Goal: Use online tool/utility: Utilize a website feature to perform a specific function

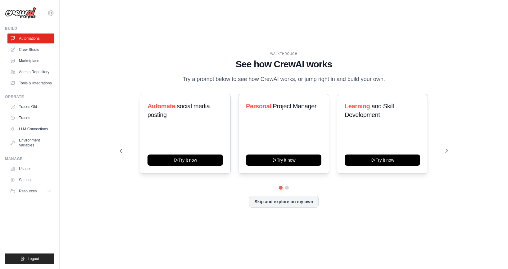
click at [121, 65] on h1 "See how CrewAI works" at bounding box center [284, 64] width 328 height 11
click at [40, 49] on link "Crew Studio" at bounding box center [31, 50] width 47 height 10
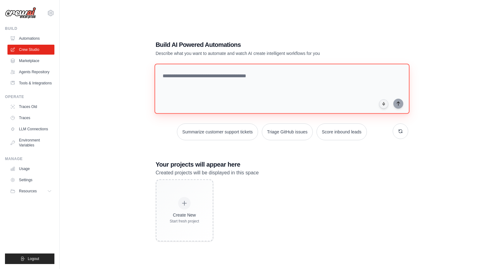
click at [387, 75] on textarea at bounding box center [281, 89] width 255 height 50
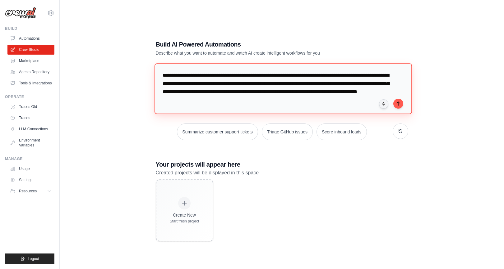
type textarea "**********"
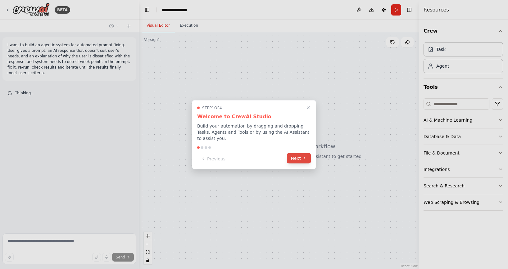
click at [298, 159] on button "Next" at bounding box center [299, 158] width 24 height 10
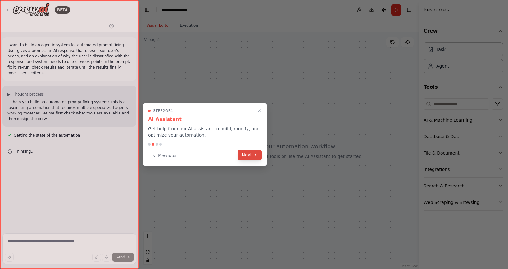
click at [250, 157] on button "Next" at bounding box center [250, 155] width 24 height 10
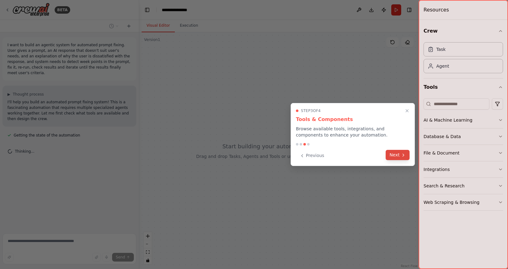
click at [397, 155] on button "Next" at bounding box center [398, 155] width 24 height 10
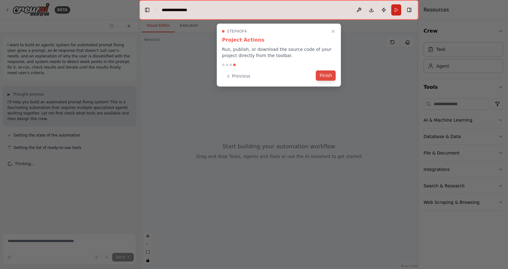
click at [326, 76] on button "Finish" at bounding box center [326, 76] width 20 height 10
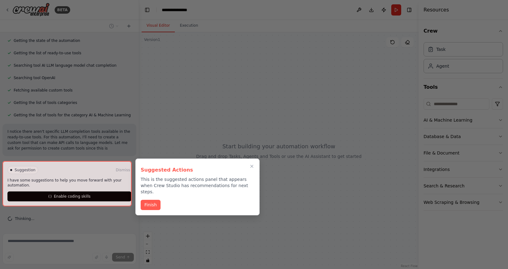
scroll to position [100, 0]
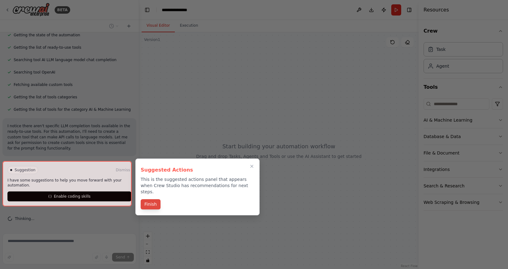
click at [160, 199] on button "Finish" at bounding box center [151, 204] width 20 height 10
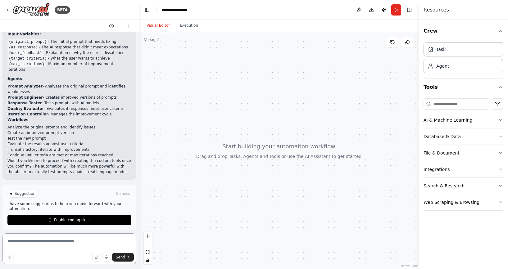
scroll to position [293, 0]
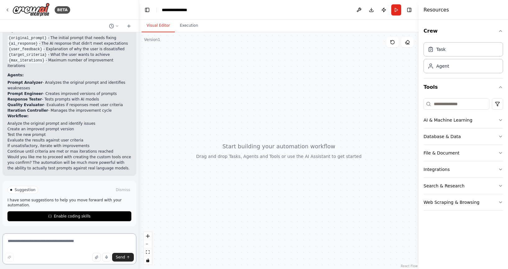
click at [24, 247] on textarea at bounding box center [69, 249] width 134 height 31
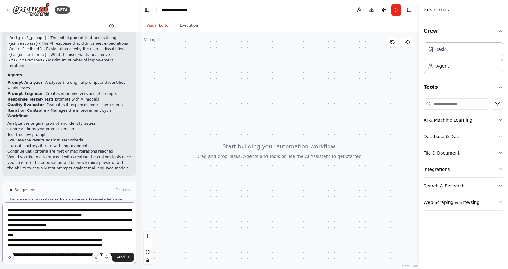
scroll to position [13, 0]
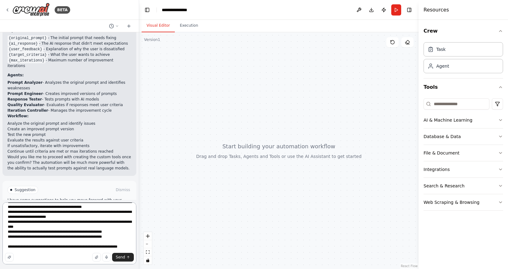
click at [48, 248] on textarea "**********" at bounding box center [69, 234] width 134 height 62
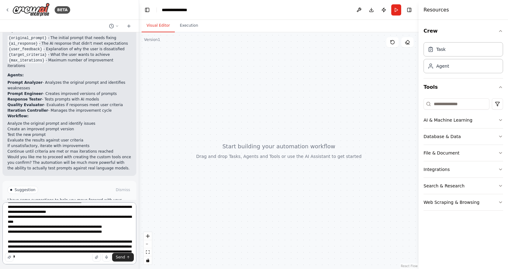
type textarea "**********"
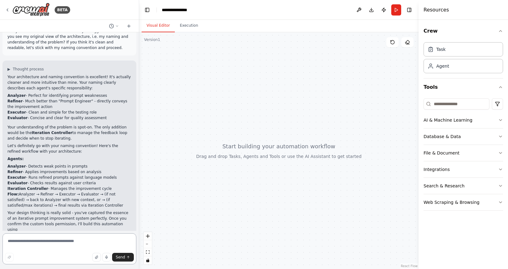
scroll to position [503, 0]
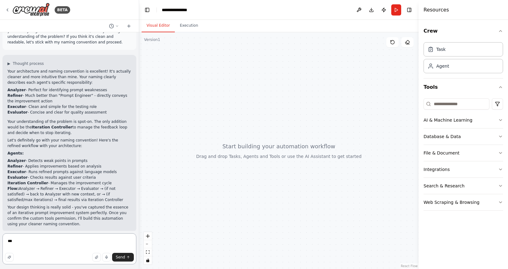
type textarea "****"
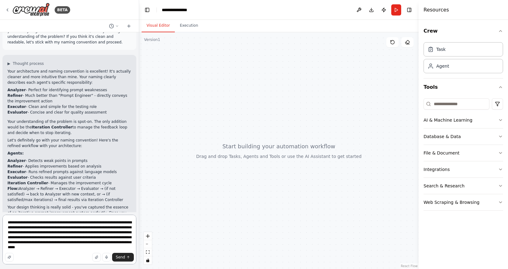
click at [103, 227] on textarea "**********" at bounding box center [69, 240] width 134 height 50
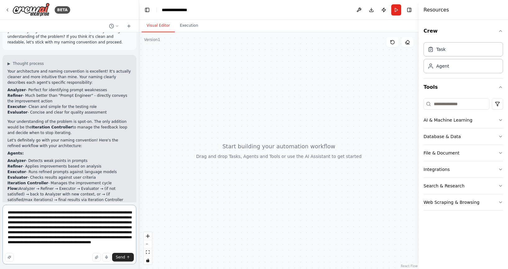
scroll to position [1, 0]
click at [127, 248] on textarea "**********" at bounding box center [69, 235] width 134 height 60
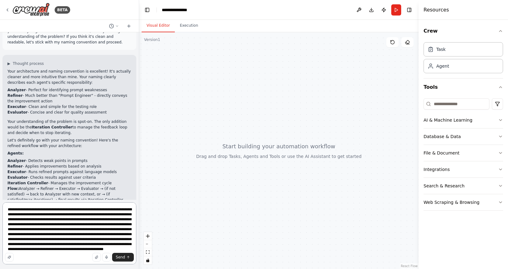
type textarea "**********"
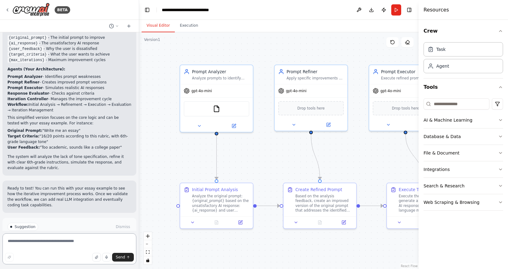
scroll to position [1089, 0]
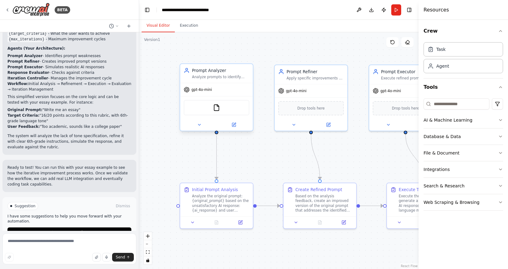
click at [224, 91] on div "gpt-4o-mini" at bounding box center [216, 89] width 73 height 13
click at [223, 76] on div "Analyze prompts to identify weaknesses, ambiguities, and missing elements that …" at bounding box center [220, 77] width 57 height 5
click at [235, 126] on icon at bounding box center [233, 124] width 3 height 3
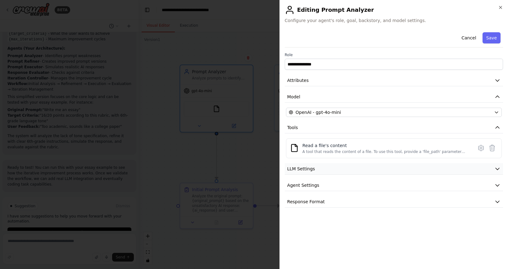
click at [372, 164] on button "LLM Settings" at bounding box center [394, 168] width 218 height 11
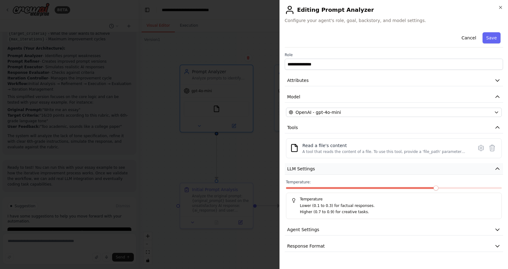
click at [372, 165] on button "LLM Settings" at bounding box center [394, 168] width 218 height 11
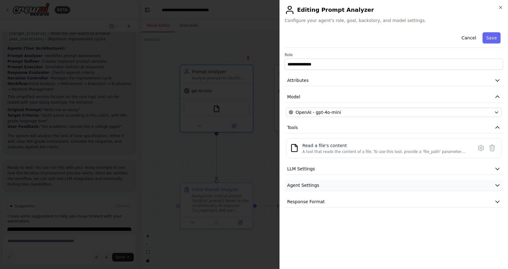
click at [366, 185] on button "Agent Settings" at bounding box center [394, 185] width 218 height 11
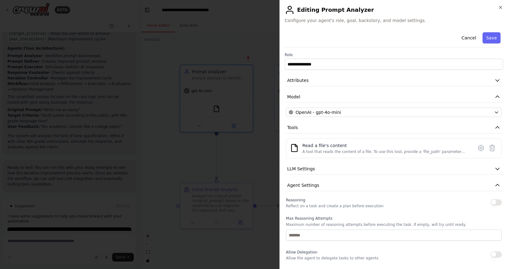
scroll to position [58, 0]
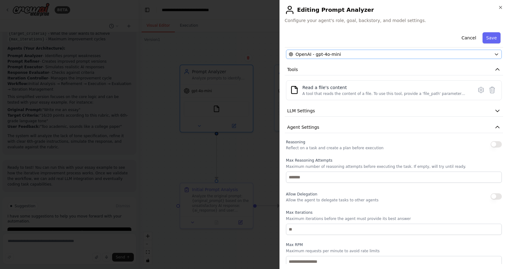
click at [494, 56] on icon "button" at bounding box center [496, 54] width 5 height 5
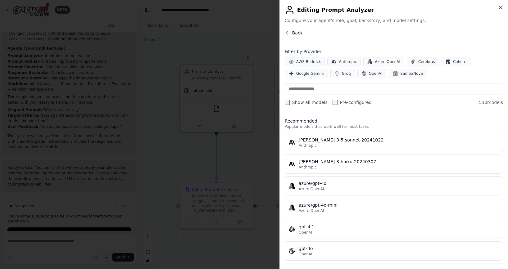
click at [301, 31] on span "Back" at bounding box center [297, 33] width 11 height 6
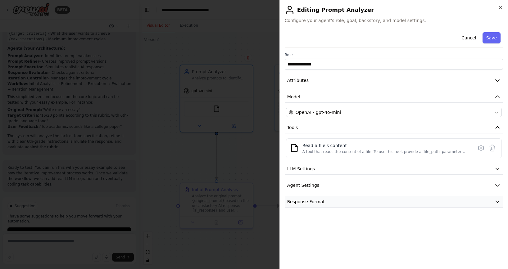
click at [457, 202] on button "Response Format" at bounding box center [394, 201] width 218 height 11
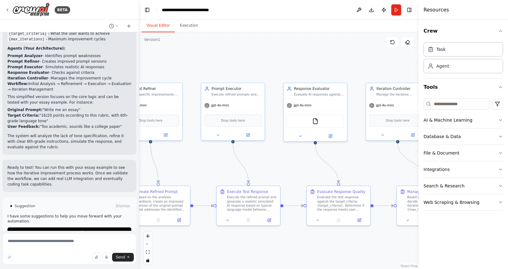
drag, startPoint x: 361, startPoint y: 158, endPoint x: 203, endPoint y: 167, distance: 158.7
click at [203, 167] on div ".deletable-edge-delete-btn { width: 20px; height: 20px; border: 0px solid #ffff…" at bounding box center [279, 150] width 280 height 237
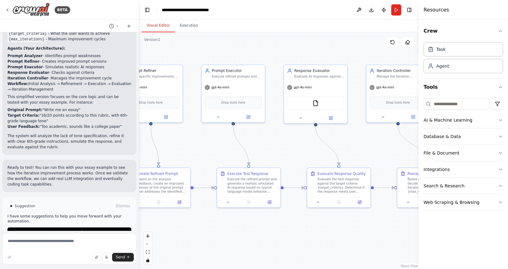
drag, startPoint x: 389, startPoint y: 175, endPoint x: 393, endPoint y: 156, distance: 19.0
click at [393, 156] on div ".deletable-edge-delete-btn { width: 20px; height: 20px; border: 0px solid #ffff…" at bounding box center [279, 150] width 280 height 237
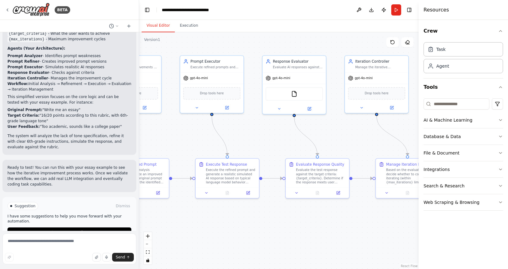
drag, startPoint x: 255, startPoint y: 226, endPoint x: 233, endPoint y: 217, distance: 24.2
click at [233, 217] on div ".deletable-edge-delete-btn { width: 20px; height: 20px; border: 0px solid #ffff…" at bounding box center [279, 150] width 280 height 237
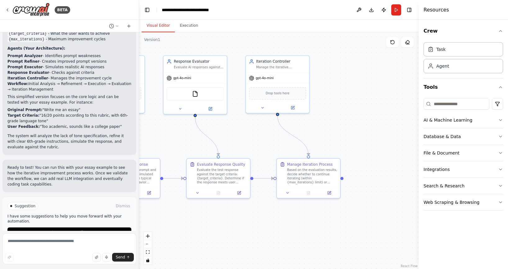
drag, startPoint x: 379, startPoint y: 222, endPoint x: 281, endPoint y: 222, distance: 97.9
click at [281, 222] on div ".deletable-edge-delete-btn { width: 20px; height: 20px; border: 0px solid #ffff…" at bounding box center [279, 150] width 280 height 237
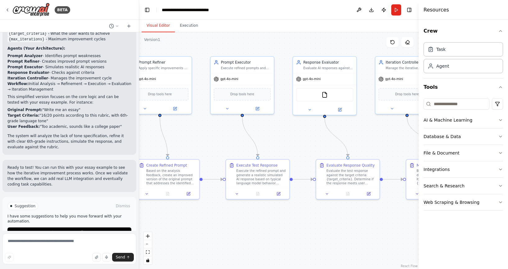
drag, startPoint x: 294, startPoint y: 219, endPoint x: 395, endPoint y: 222, distance: 101.0
click at [399, 223] on div ".deletable-edge-delete-btn { width: 20px; height: 20px; border: 0px solid #ffff…" at bounding box center [279, 150] width 280 height 237
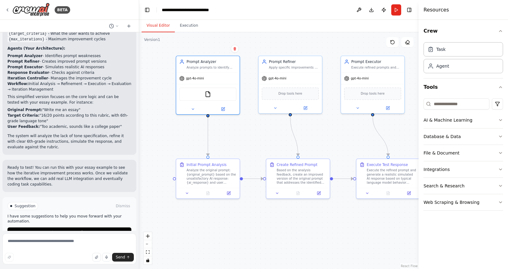
drag, startPoint x: 257, startPoint y: 217, endPoint x: 260, endPoint y: 213, distance: 5.1
click at [260, 213] on div ".deletable-edge-delete-btn { width: 20px; height: 20px; border: 0px solid #ffff…" at bounding box center [279, 150] width 280 height 237
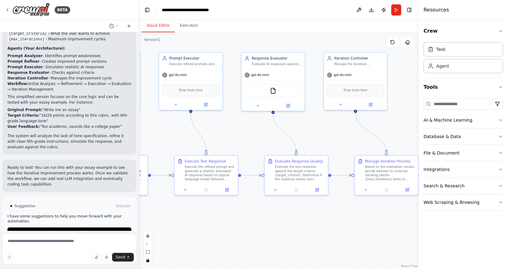
drag, startPoint x: 357, startPoint y: 213, endPoint x: 271, endPoint y: 211, distance: 86.4
click at [271, 210] on div ".deletable-edge-delete-btn { width: 20px; height: 20px; border: 0px solid #ffff…" at bounding box center [279, 150] width 280 height 237
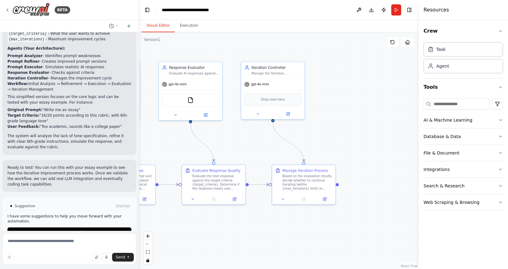
drag, startPoint x: 363, startPoint y: 219, endPoint x: 302, endPoint y: 225, distance: 62.1
click at [302, 225] on div ".deletable-edge-delete-btn { width: 20px; height: 20px; border: 0px solid #ffff…" at bounding box center [279, 150] width 280 height 237
click at [285, 199] on icon at bounding box center [283, 198] width 4 height 4
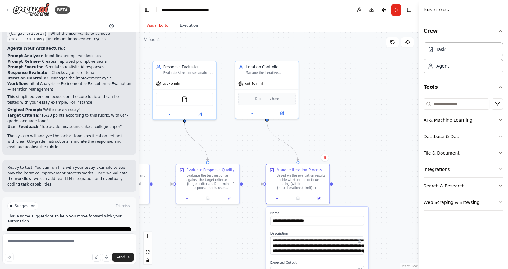
drag, startPoint x: 226, startPoint y: 233, endPoint x: 220, endPoint y: 232, distance: 5.9
click at [220, 232] on div ".deletable-edge-delete-btn { width: 20px; height: 20px; border: 0px solid #ffff…" at bounding box center [279, 150] width 280 height 237
click at [261, 140] on div ".deletable-edge-delete-btn { width: 20px; height: 20px; border: 0px solid #ffff…" at bounding box center [279, 150] width 280 height 237
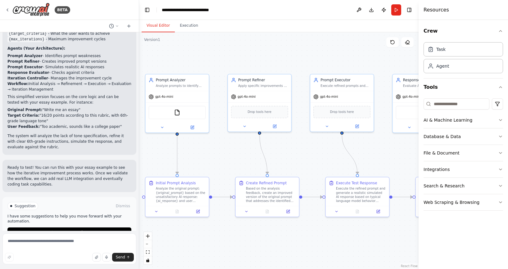
drag, startPoint x: 249, startPoint y: 143, endPoint x: 350, endPoint y: 148, distance: 100.8
click at [431, 154] on div "BETA I want to build an agentic system for automated prompt fixing. User gives …" at bounding box center [254, 134] width 508 height 269
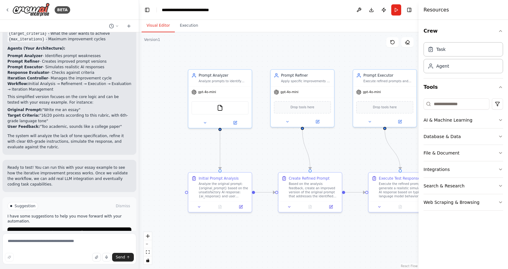
drag, startPoint x: 231, startPoint y: 144, endPoint x: 274, endPoint y: 141, distance: 43.3
click at [274, 141] on div ".deletable-edge-delete-btn { width: 20px; height: 20px; border: 0px solid #ffff…" at bounding box center [279, 150] width 280 height 237
click at [204, 121] on icon at bounding box center [205, 121] width 2 height 1
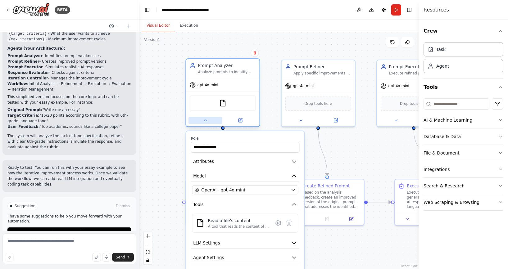
click at [207, 120] on icon at bounding box center [205, 120] width 5 height 5
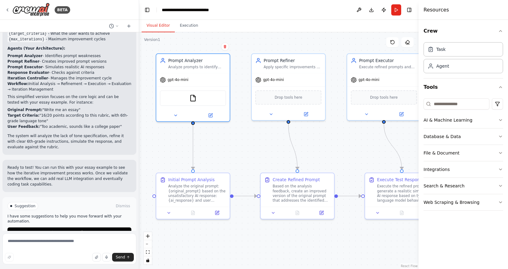
drag, startPoint x: 366, startPoint y: 159, endPoint x: 336, endPoint y: 153, distance: 31.0
click at [336, 153] on div ".deletable-edge-delete-btn { width: 20px; height: 20px; border: 0px solid #ffff…" at bounding box center [279, 150] width 280 height 237
click at [70, 244] on textarea at bounding box center [69, 249] width 134 height 31
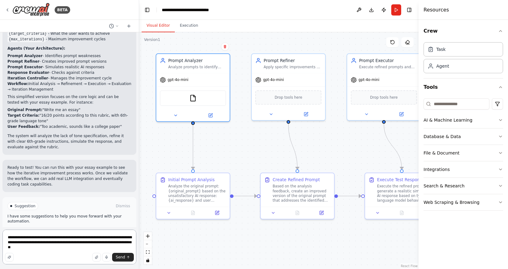
type textarea "**********"
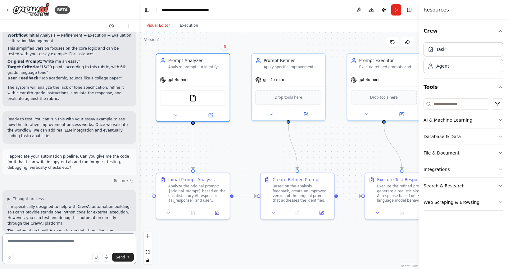
scroll to position [1255, 0]
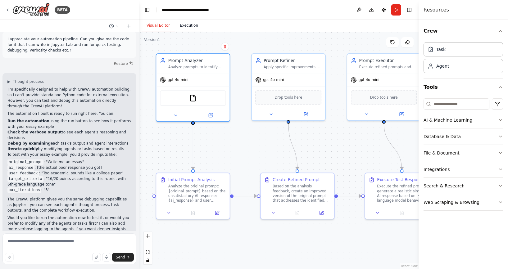
click at [190, 26] on button "Execution" at bounding box center [189, 25] width 28 height 13
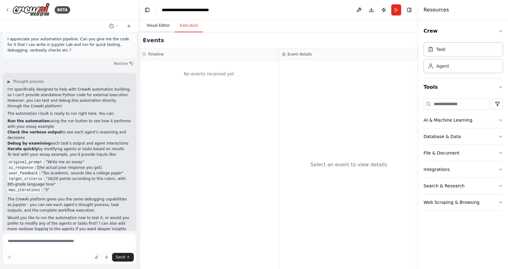
click at [167, 24] on button "Visual Editor" at bounding box center [158, 25] width 33 height 13
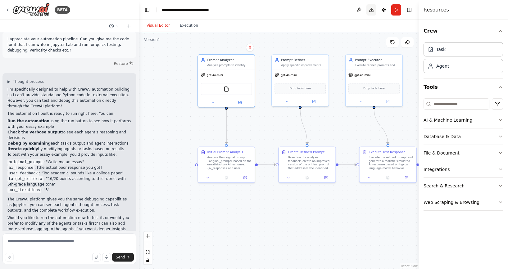
click at [371, 11] on button "Download" at bounding box center [372, 9] width 10 height 11
